Goal: Task Accomplishment & Management: Complete application form

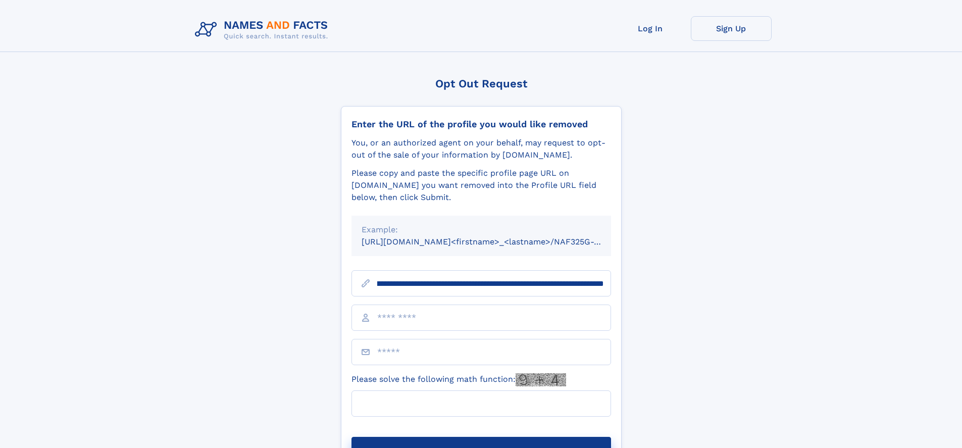
scroll to position [0, 120]
type input "**********"
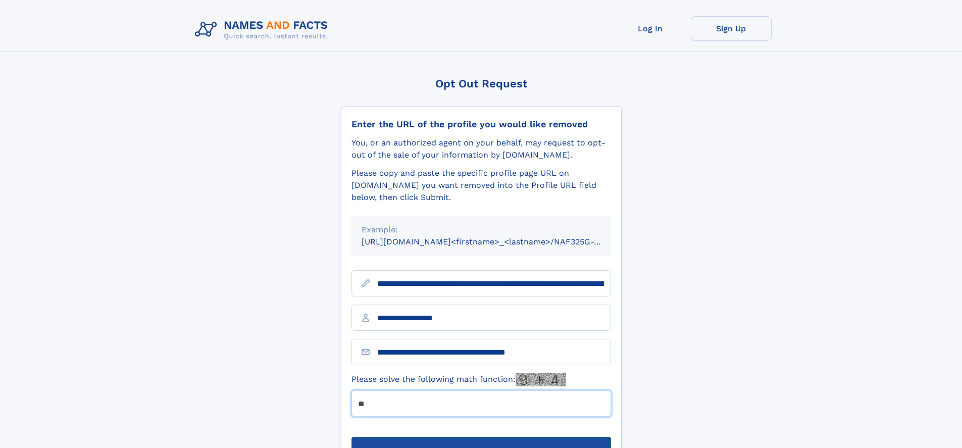
type input "**"
click at [481, 437] on button "Submit Opt Out Request" at bounding box center [481, 453] width 260 height 32
